Goal: Transaction & Acquisition: Purchase product/service

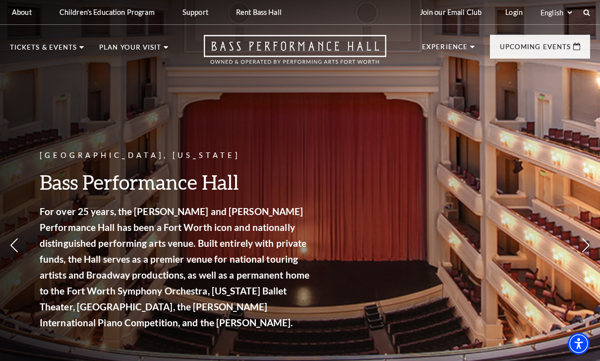
click at [538, 48] on p "Upcoming Events" at bounding box center [535, 50] width 71 height 12
click at [312, 311] on link "View Full Calendar" at bounding box center [300, 325] width 113 height 39
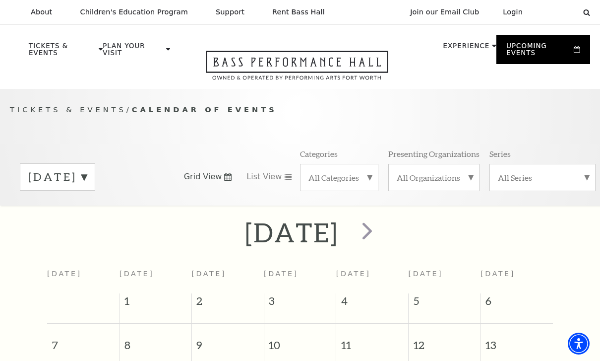
click at [381, 229] on span "next" at bounding box center [367, 230] width 28 height 28
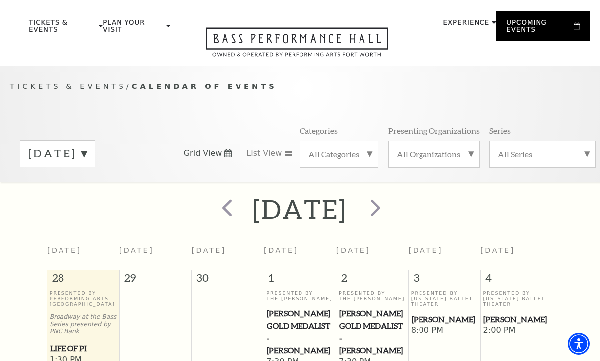
scroll to position [46, 0]
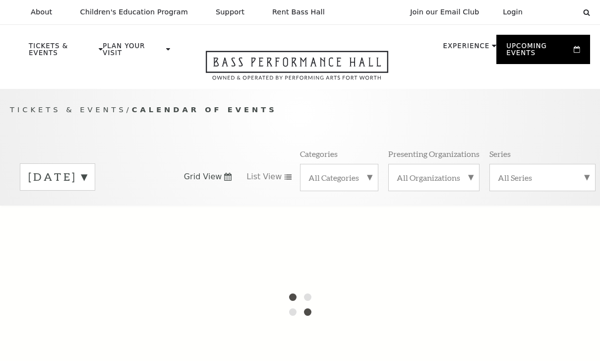
scroll to position [88, 0]
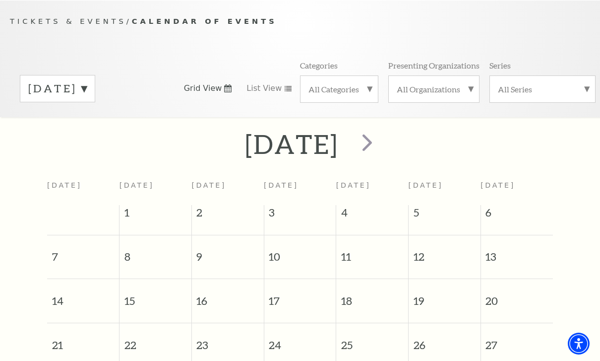
click at [381, 141] on span "next" at bounding box center [367, 142] width 28 height 28
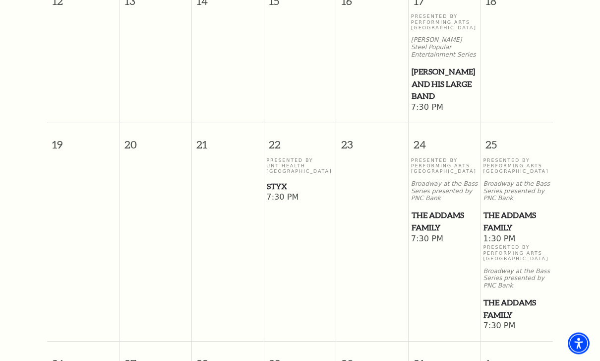
scroll to position [584, 0]
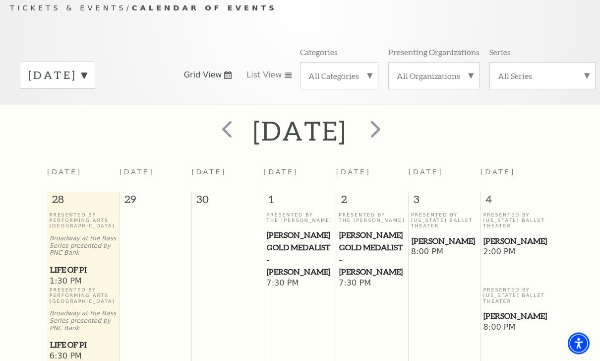
click at [390, 136] on span "next" at bounding box center [376, 129] width 28 height 28
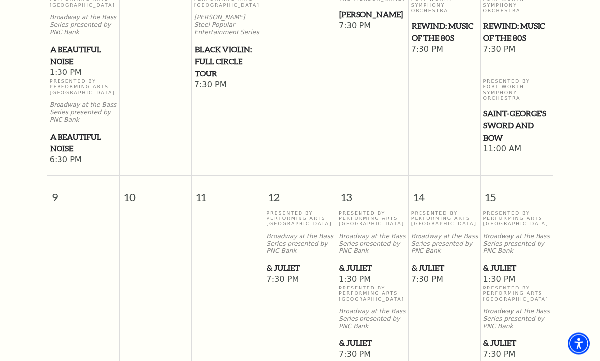
scroll to position [541, 0]
click at [296, 261] on span "& Juliet" at bounding box center [300, 267] width 66 height 12
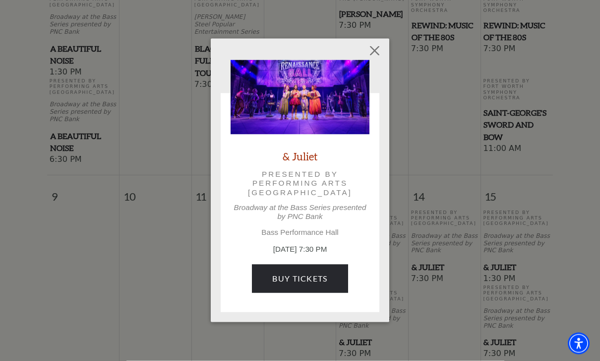
scroll to position [541, 0]
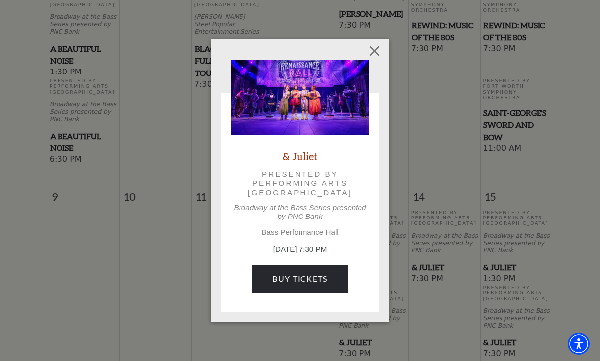
click at [562, 198] on div "Empty heading & Juliet Presented by Performing Arts Fort Worth Broadway at the …" at bounding box center [300, 180] width 600 height 361
click at [376, 56] on button "Close" at bounding box center [375, 51] width 19 height 19
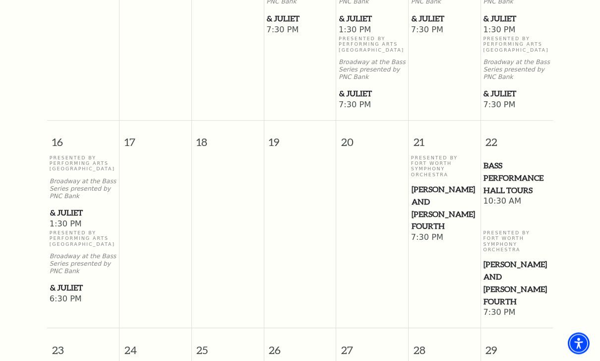
scroll to position [790, 0]
click at [520, 172] on span "Bass Performance Hall Tours" at bounding box center [517, 177] width 66 height 37
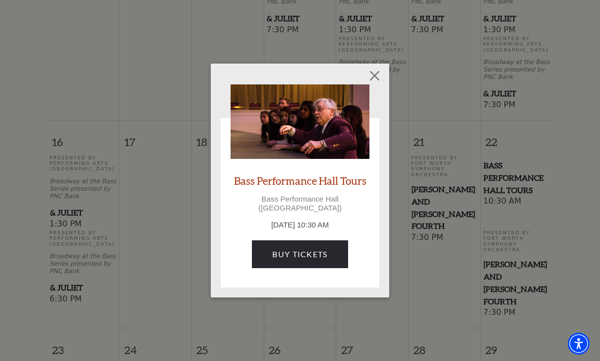
click at [329, 219] on p "November 22, 10:30 AM" at bounding box center [300, 224] width 139 height 11
click at [328, 249] on link "Buy Tickets" at bounding box center [300, 254] width 96 height 28
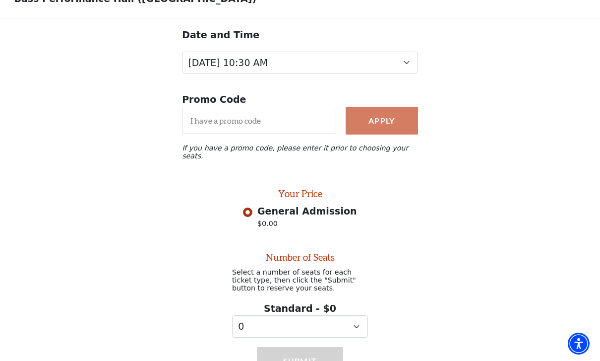
scroll to position [65, 0]
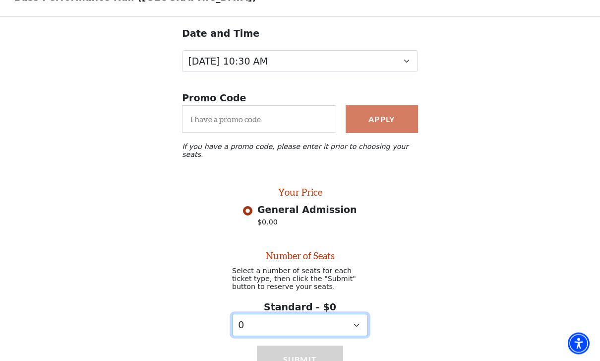
click at [355, 320] on select "0 1 2 3 4 5 6 7 8 9" at bounding box center [300, 325] width 136 height 22
select select "4"
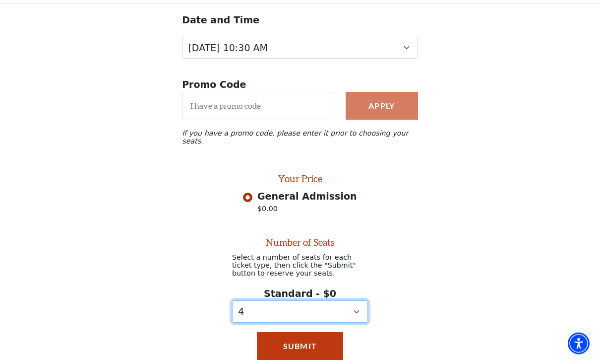
scroll to position [80, 0]
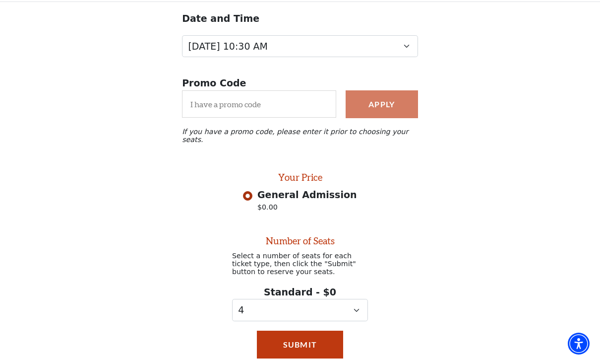
click at [328, 344] on button "Submit" at bounding box center [300, 344] width 86 height 28
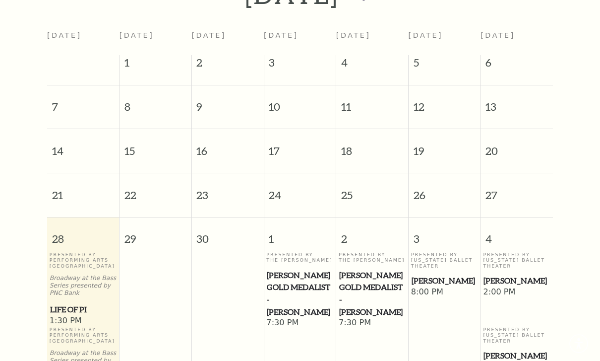
scroll to position [88, 0]
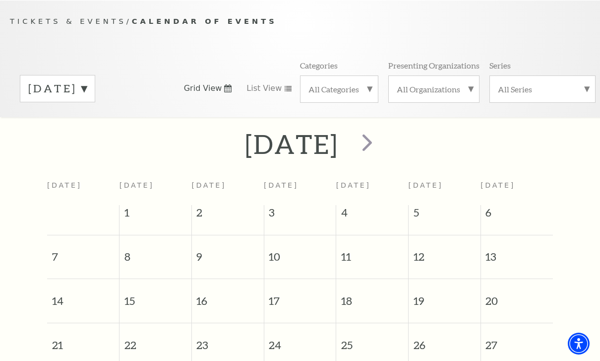
click at [381, 144] on span "next" at bounding box center [367, 142] width 28 height 28
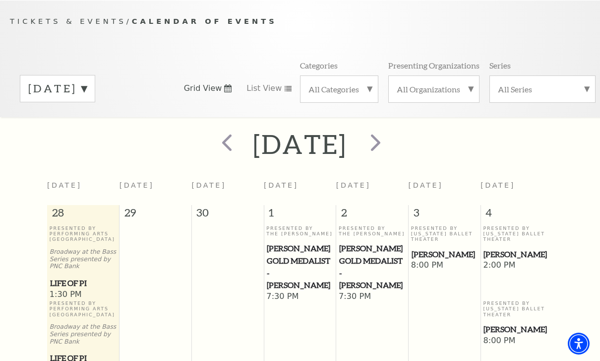
click at [390, 142] on span "next" at bounding box center [376, 142] width 28 height 28
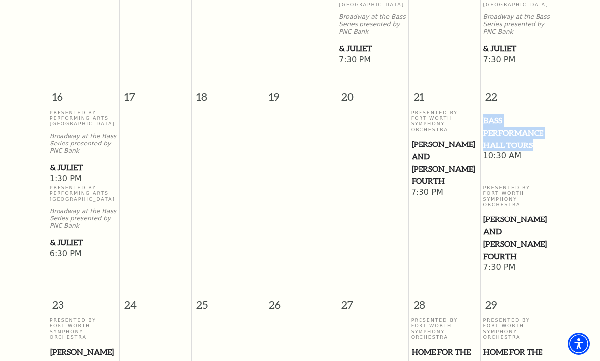
scroll to position [851, 0]
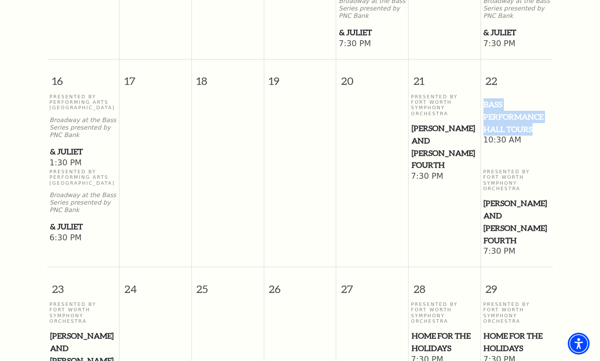
click at [572, 148] on div "November 2025 Sunday Monday Tuesday Wednesday Thursday Friday Saturday 26 27 28…" at bounding box center [300, 3] width 600 height 1278
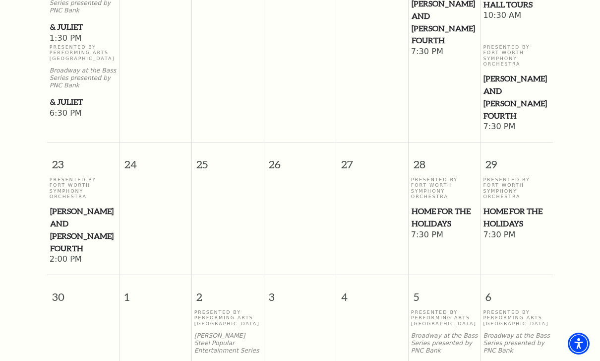
scroll to position [975, 0]
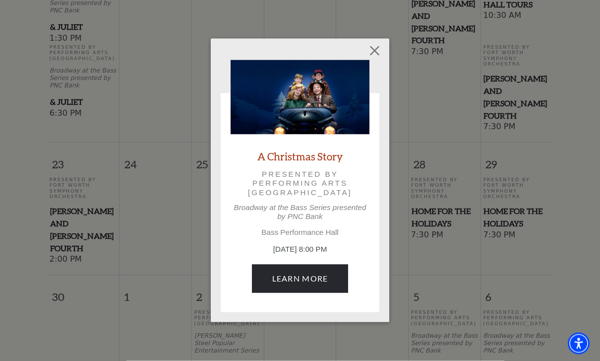
scroll to position [975, 0]
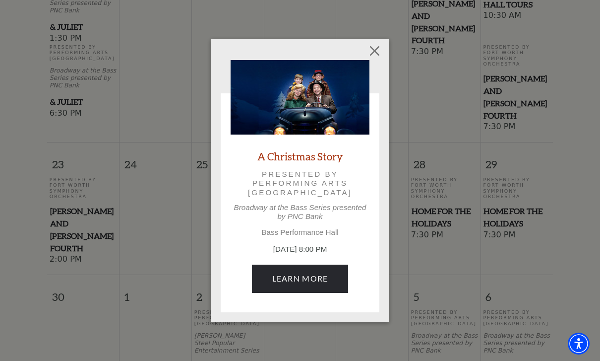
click at [559, 209] on div "Empty heading A Christmas Story Presented by Performing Arts Fort Worth Broadwa…" at bounding box center [300, 180] width 600 height 361
click at [382, 55] on button "Close" at bounding box center [375, 51] width 19 height 19
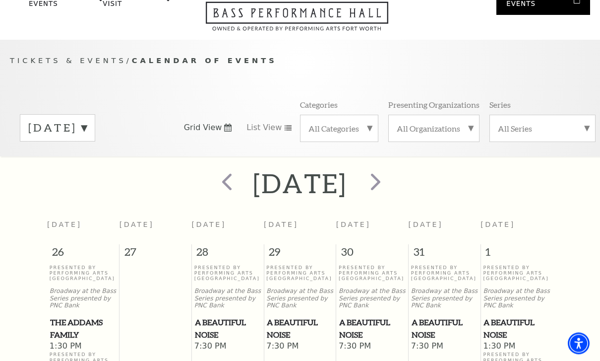
scroll to position [0, 0]
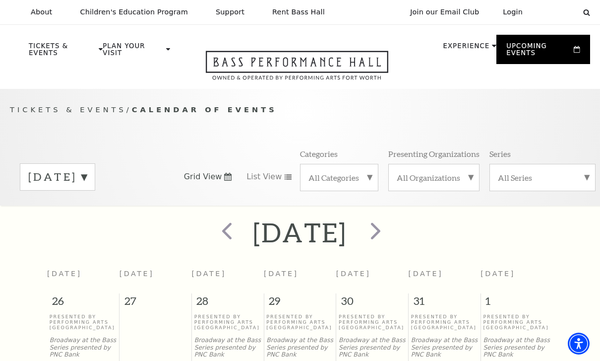
click at [390, 238] on span "next" at bounding box center [376, 230] width 28 height 28
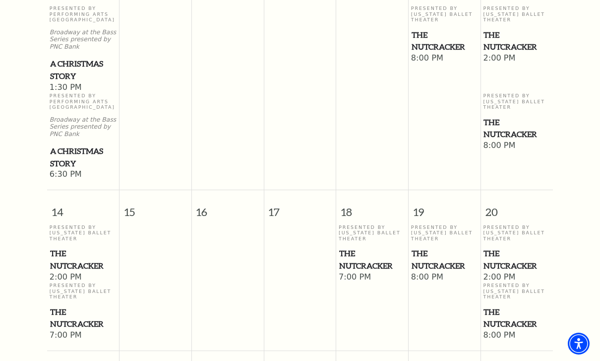
scroll to position [537, 0]
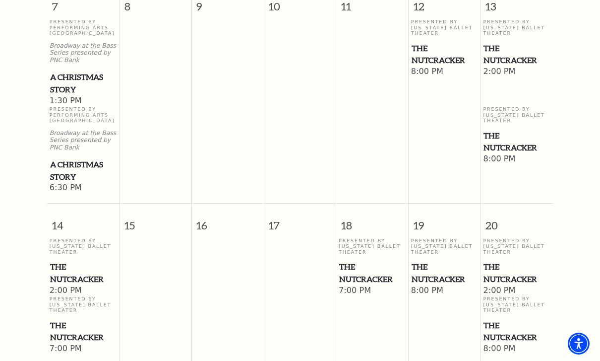
click at [507, 135] on span "The Nutcracker" at bounding box center [517, 141] width 66 height 24
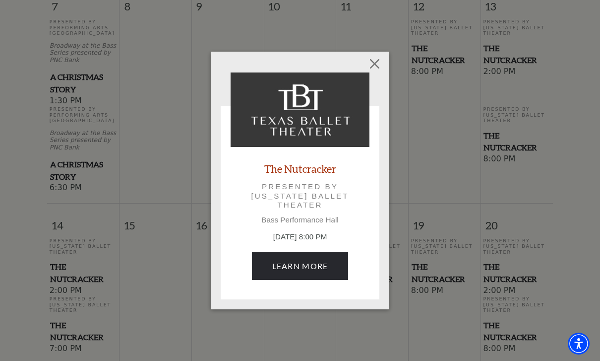
click at [327, 269] on link "Learn More" at bounding box center [300, 266] width 97 height 28
